Goal: Information Seeking & Learning: Find specific fact

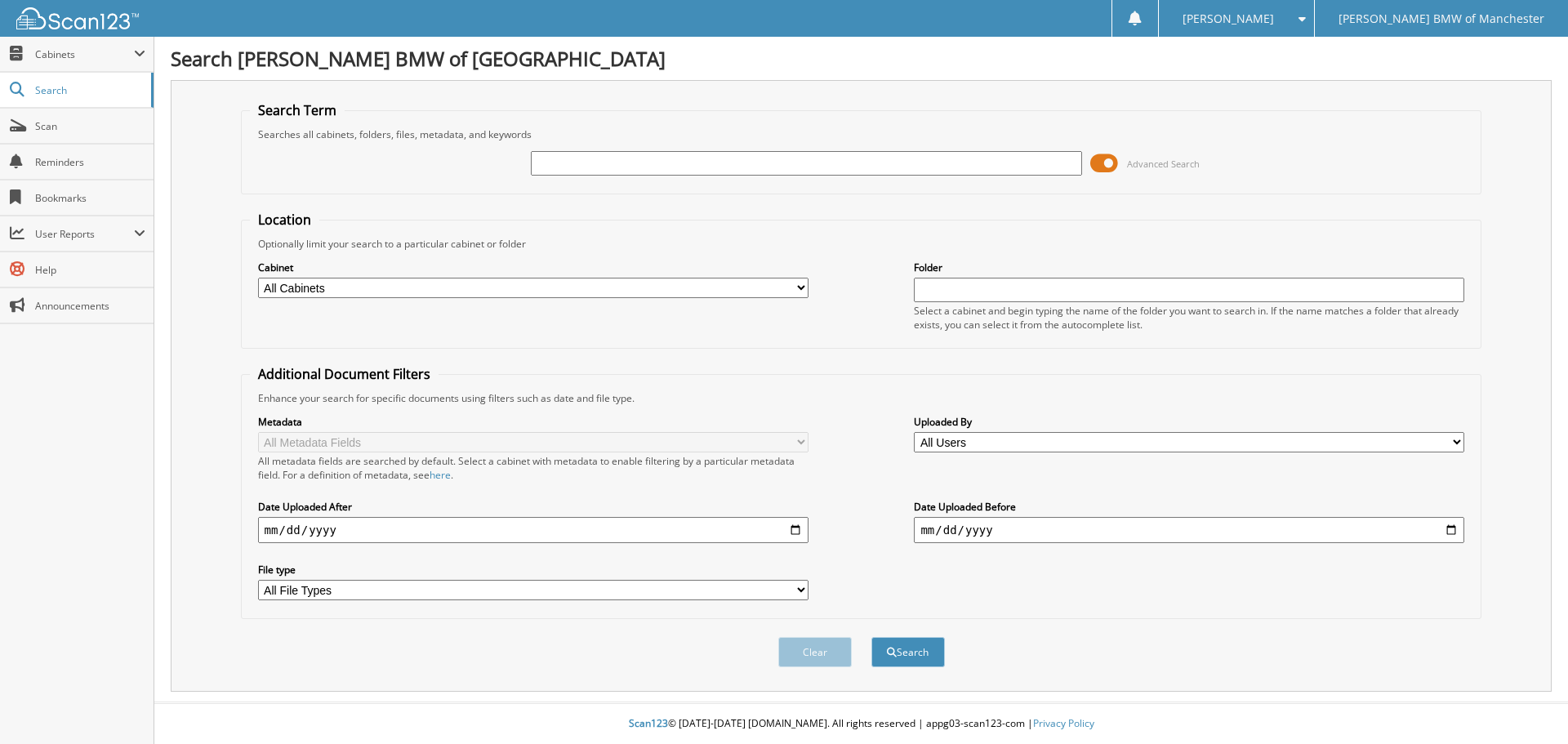
click at [917, 157] on input "text" at bounding box center [806, 162] width 551 height 24
type input "fn0520"
click at [871, 637] on button "Search" at bounding box center [908, 652] width 74 height 31
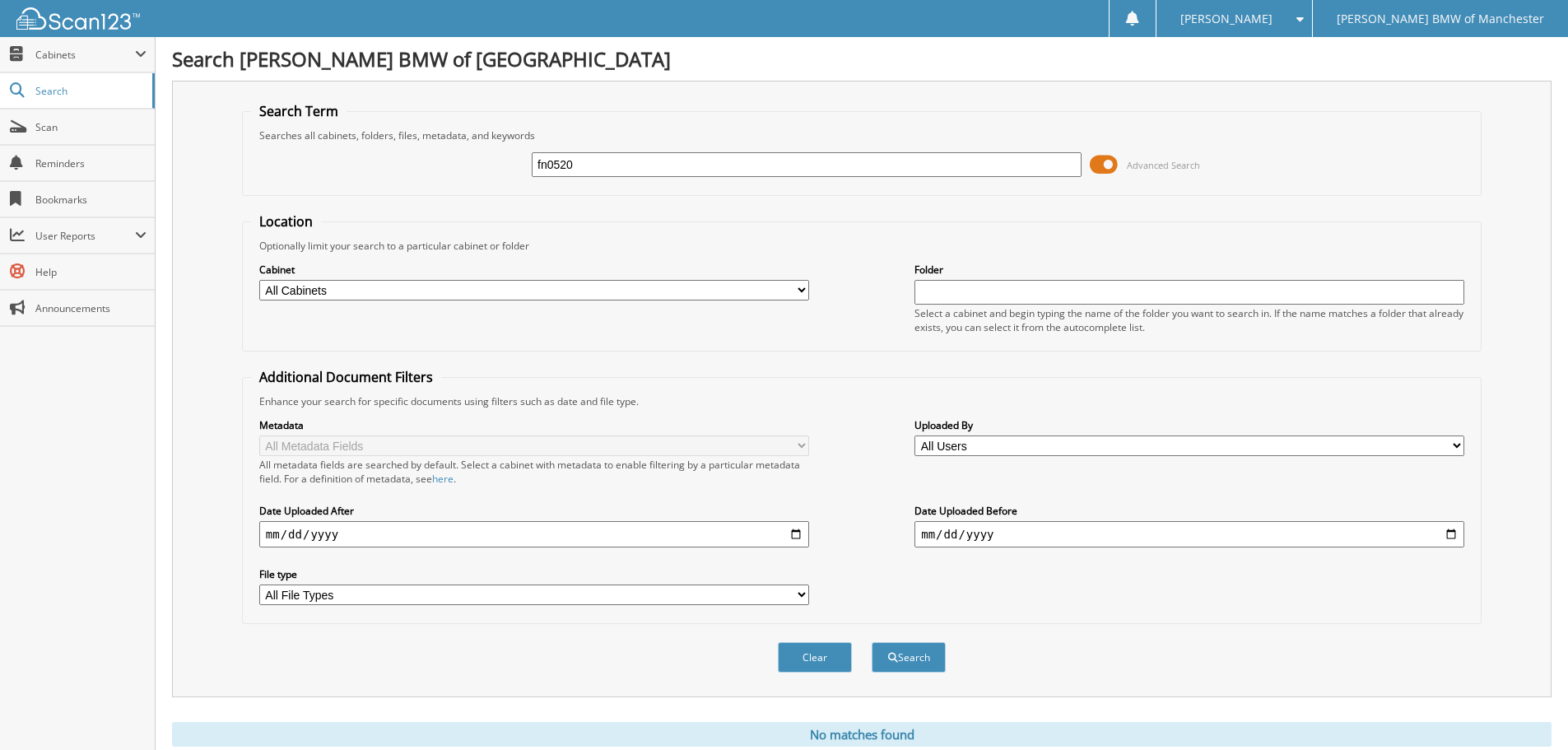
scroll to position [55, 0]
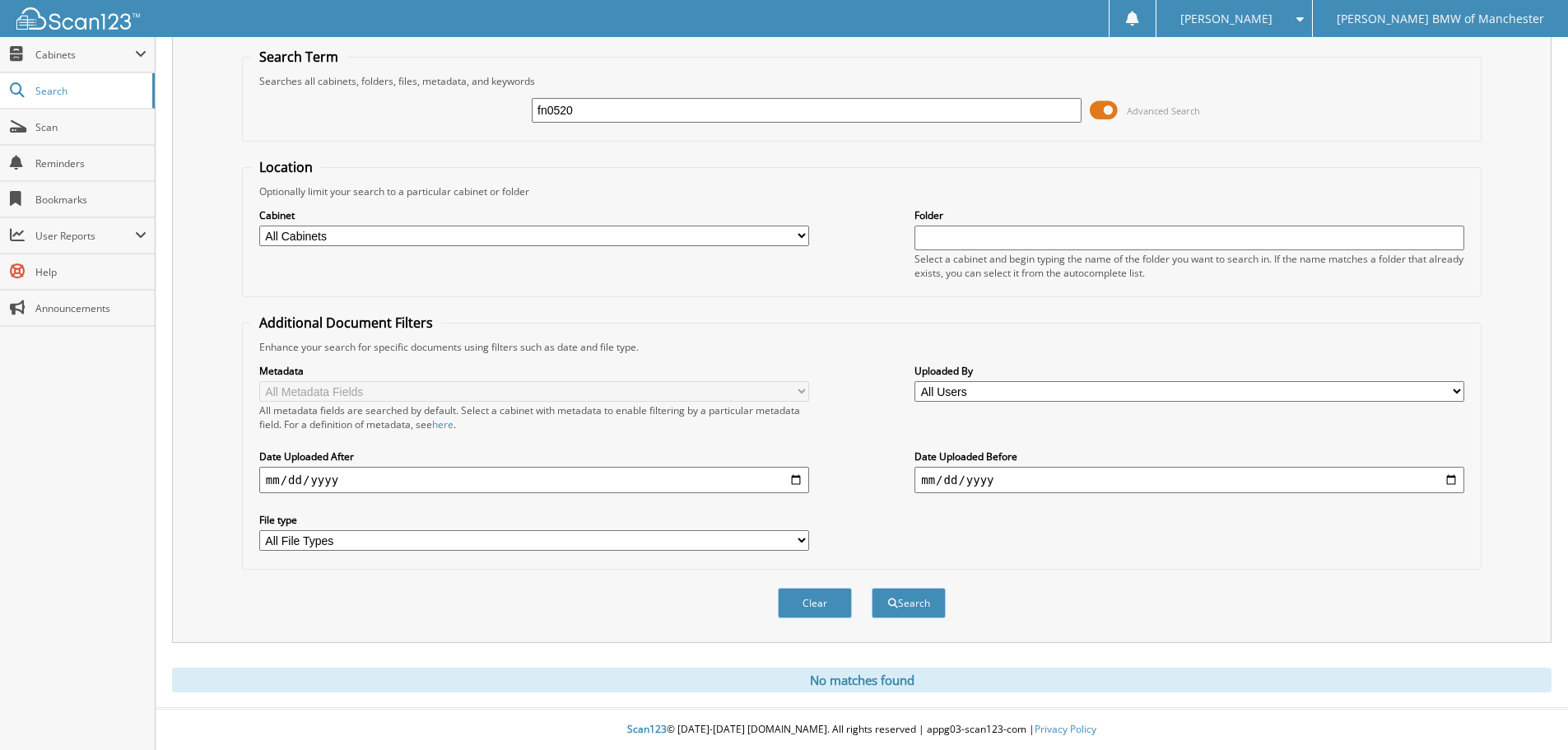
click at [553, 106] on input "fn0520" at bounding box center [807, 109] width 550 height 24
type input "fn05240"
click at [872, 588] on button "Search" at bounding box center [909, 603] width 74 height 31
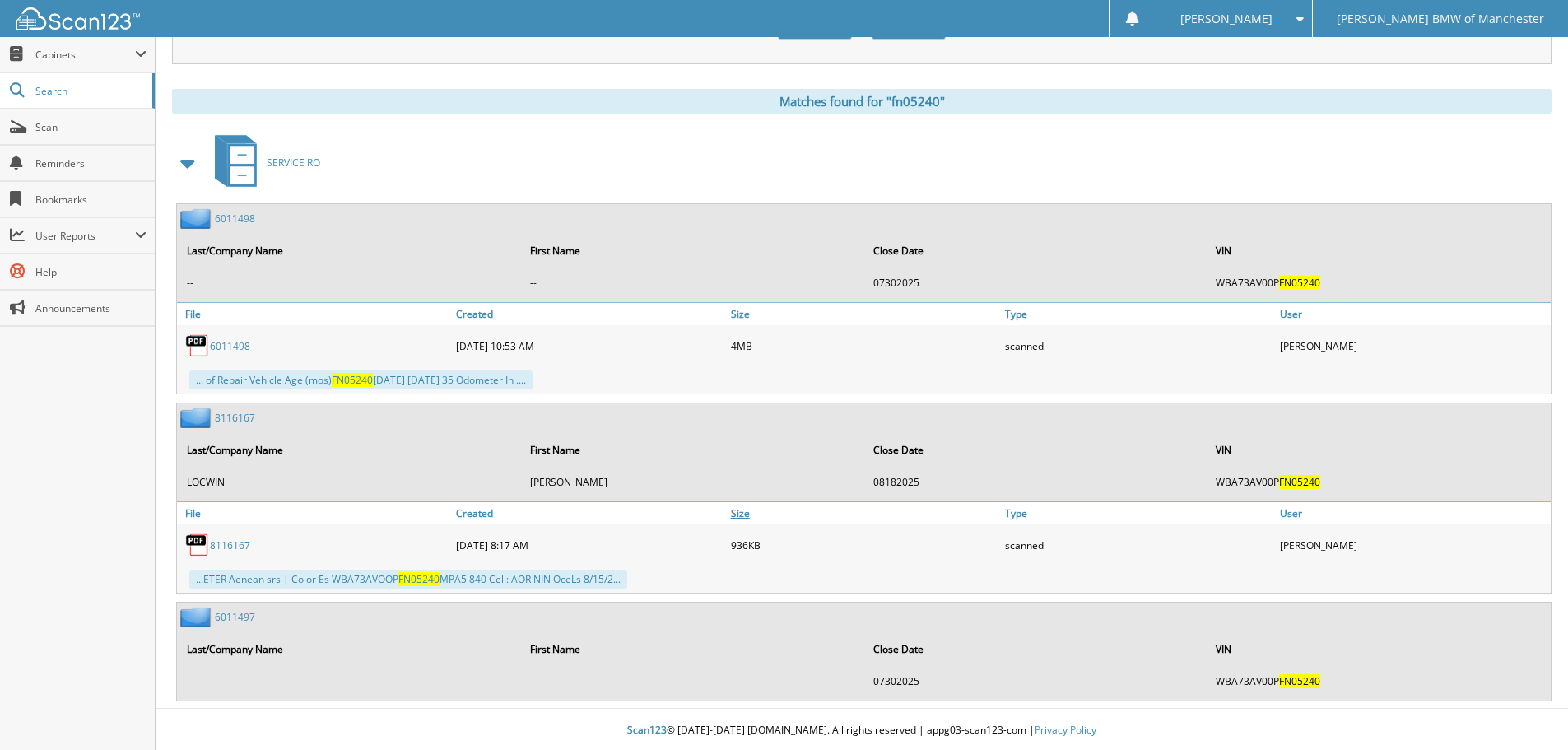
scroll to position [635, 0]
click at [149, 238] on span "User Reports" at bounding box center [77, 235] width 155 height 35
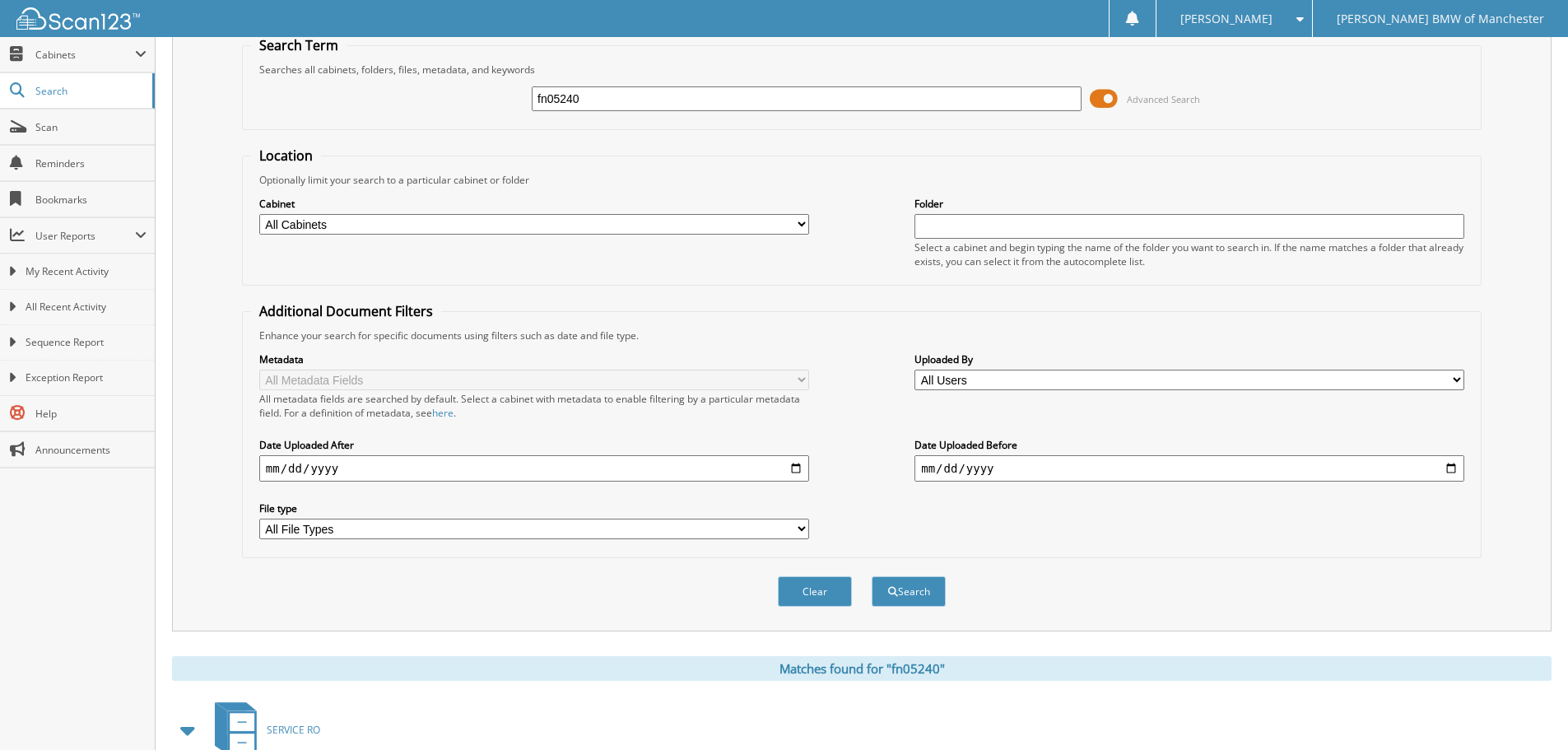
scroll to position [0, 0]
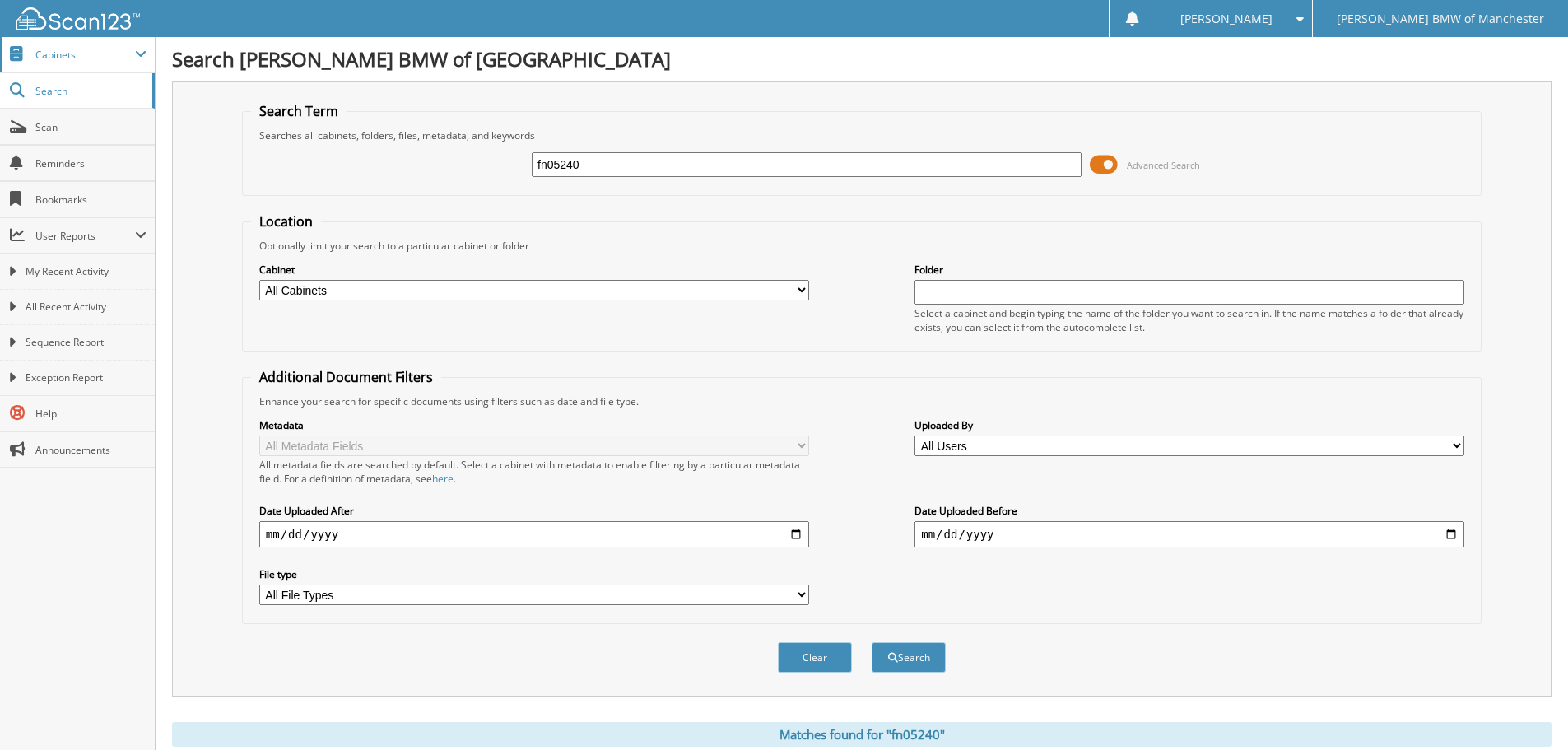
click at [94, 52] on span "Cabinets" at bounding box center [85, 54] width 99 height 14
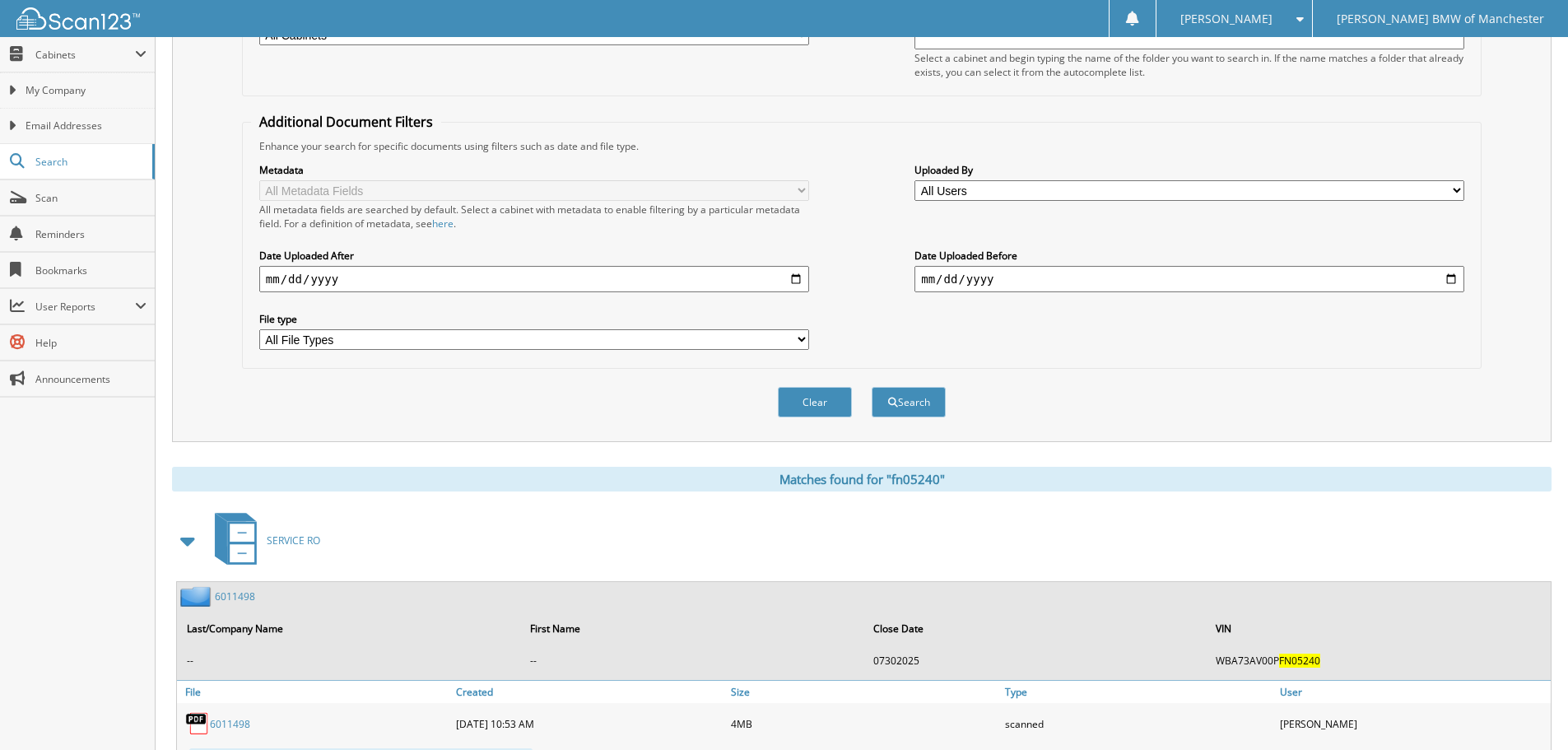
scroll to position [576, 0]
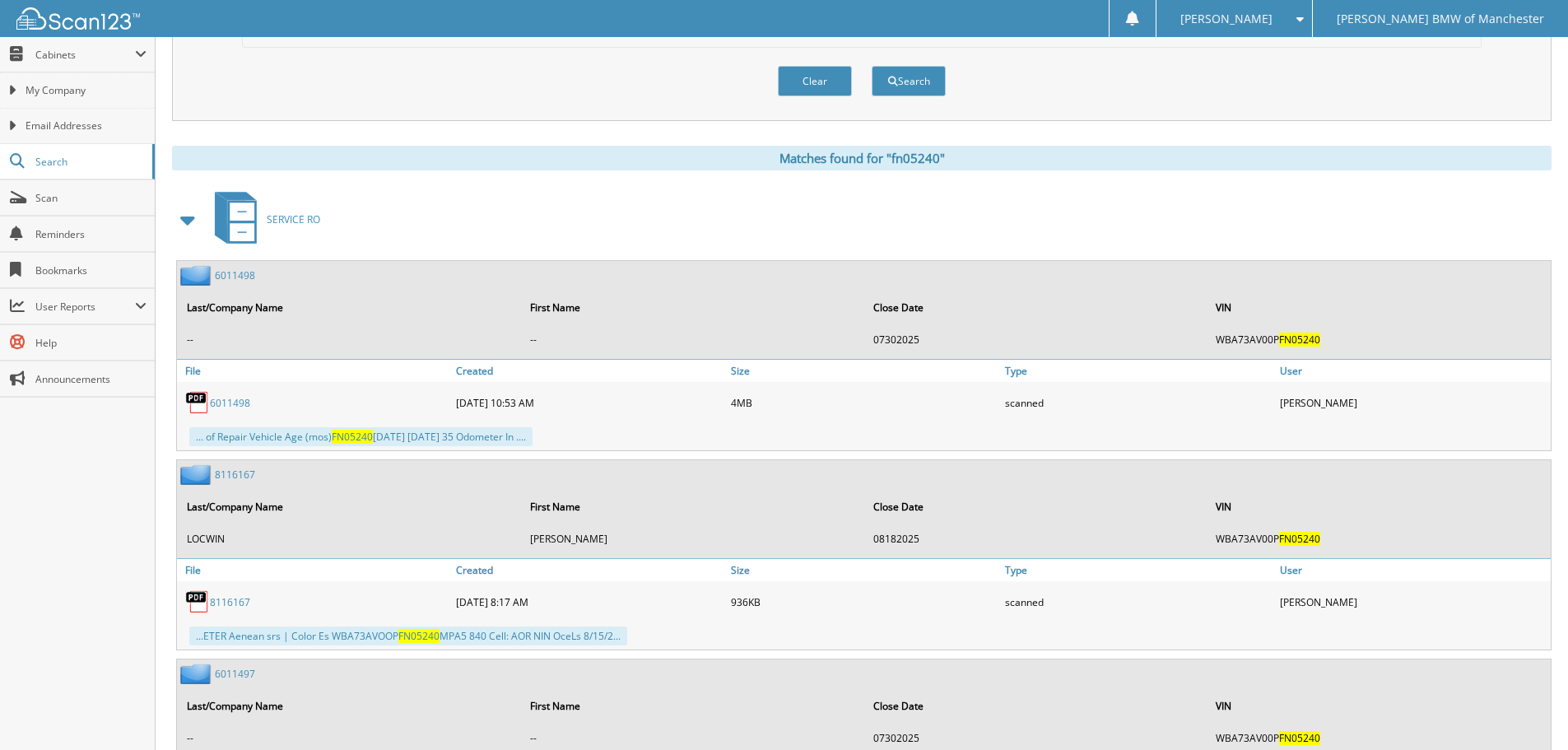
click at [336, 440] on span "FN05240" at bounding box center [353, 436] width 42 height 14
click at [213, 399] on link "6011498" at bounding box center [230, 403] width 41 height 14
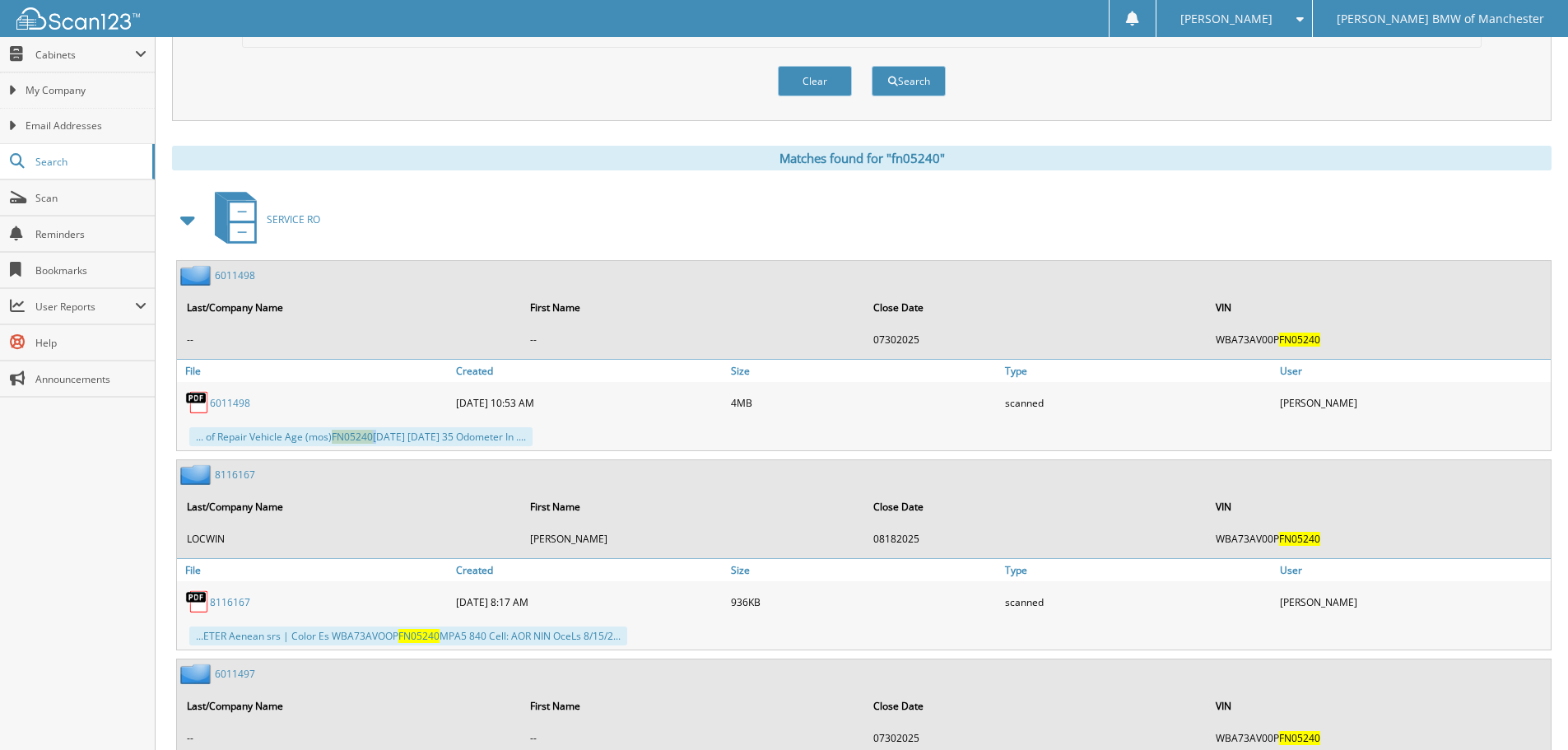
click at [213, 399] on link "6011498" at bounding box center [230, 403] width 41 height 14
click at [375, 433] on div "... of Repair Vehicle Age (mos) FN05240 08/03/2022 07/28/2025 35 Odometer In ..…" at bounding box center [361, 436] width 344 height 19
click at [225, 272] on link "6011498" at bounding box center [235, 275] width 41 height 14
